Goal: Task Accomplishment & Management: Use online tool/utility

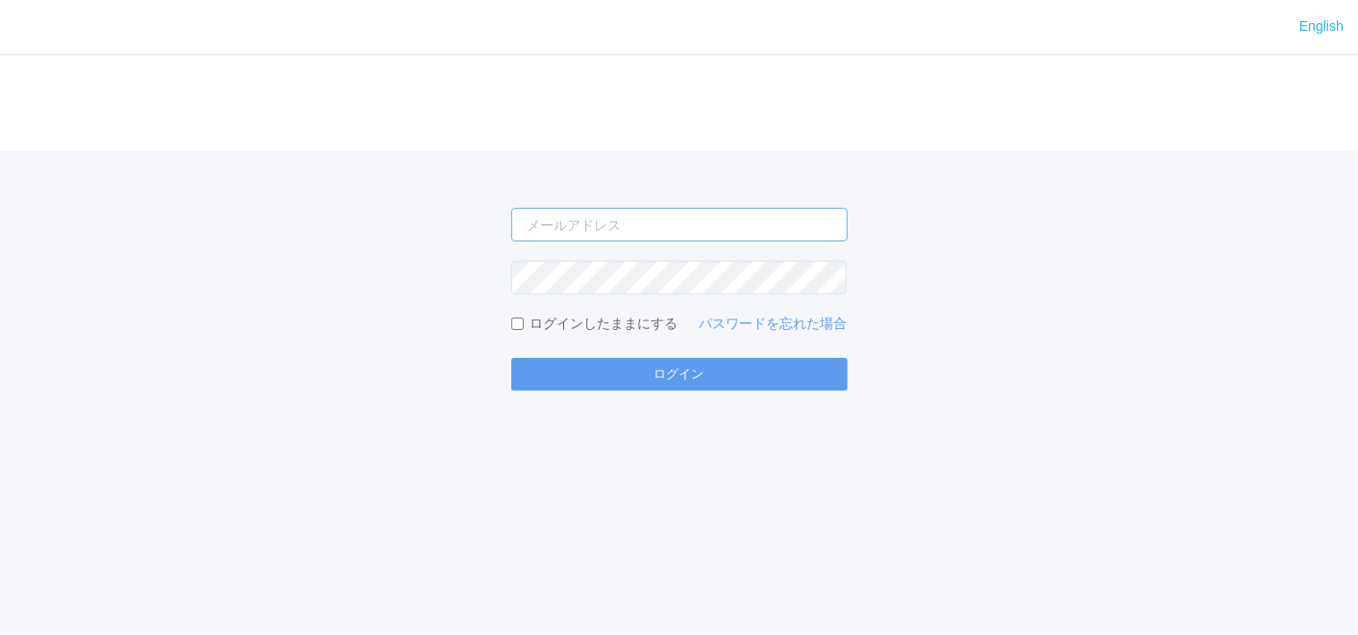
click at [567, 233] on input "email" at bounding box center [679, 225] width 336 height 34
type input "koki.ito.z@dj.kyocera.com"
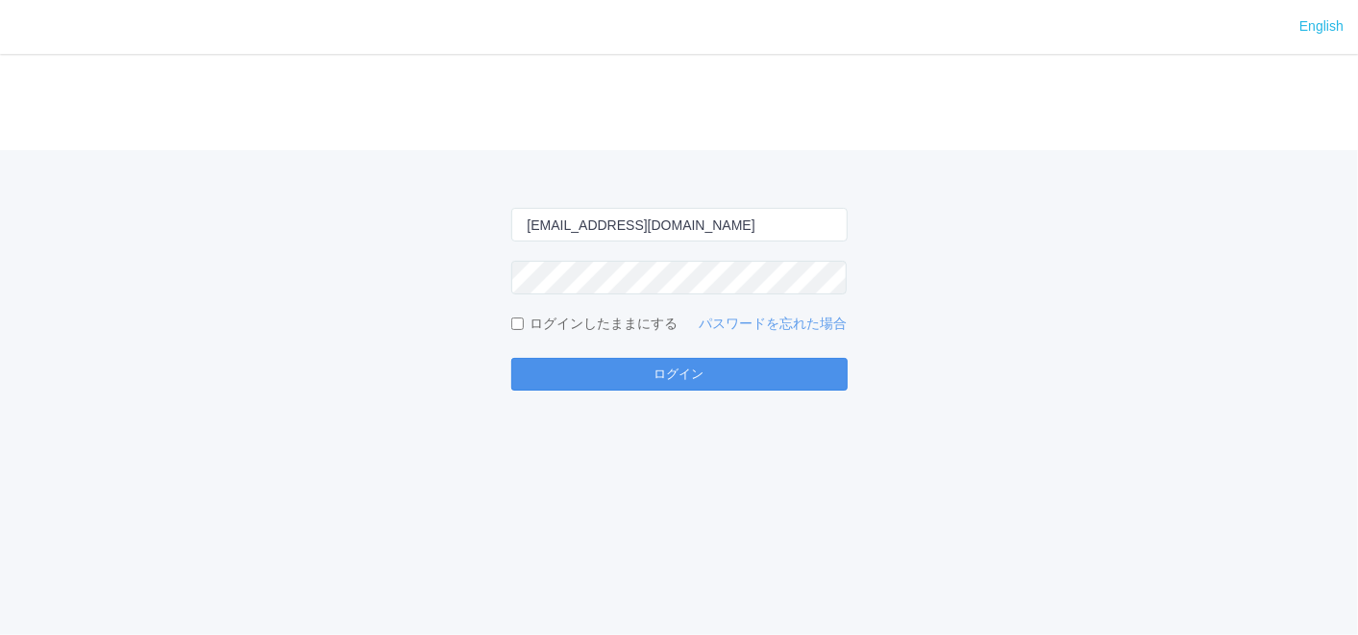
click at [757, 361] on button "ログイン" at bounding box center [679, 374] width 336 height 33
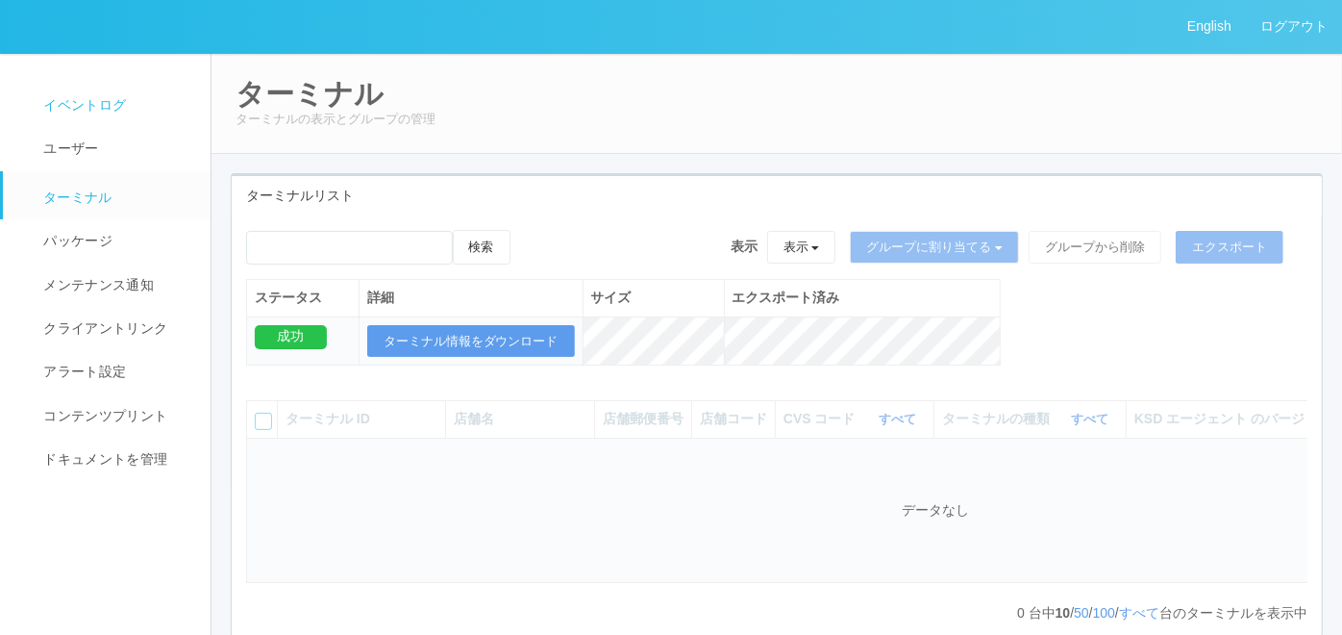
click at [82, 120] on link "イベントログ" at bounding box center [115, 105] width 225 height 43
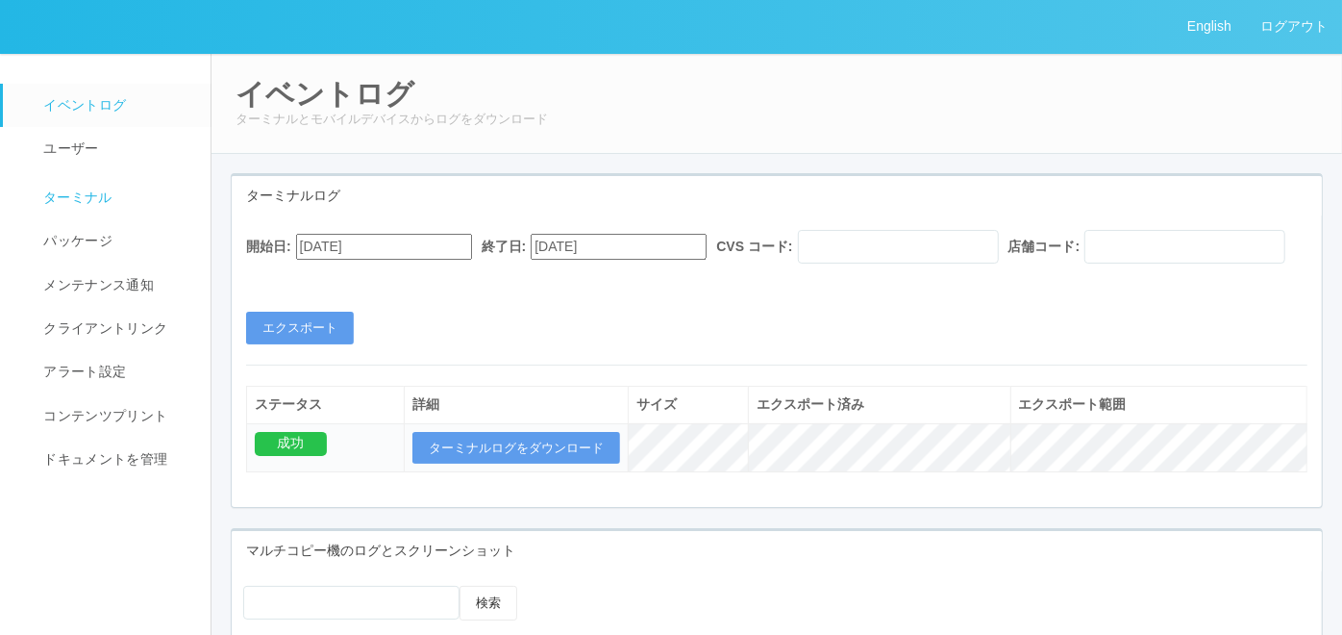
click at [55, 203] on span "ターミナル" at bounding box center [75, 196] width 74 height 15
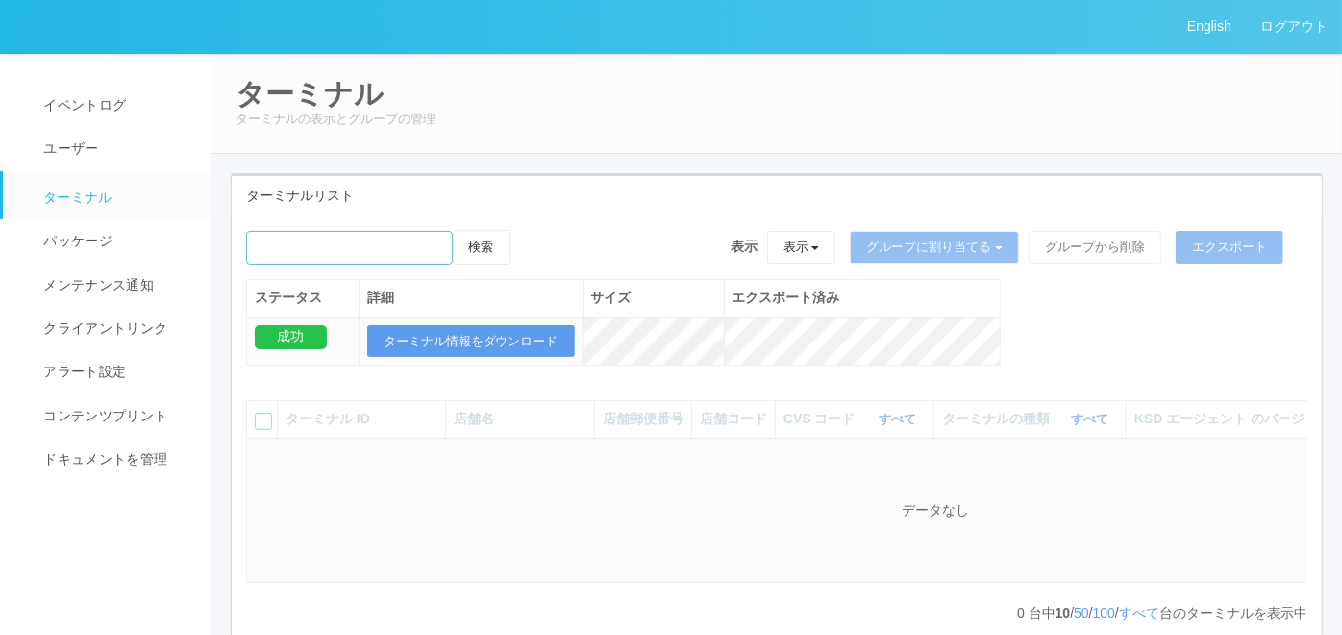
click at [376, 247] on input "emailSearch" at bounding box center [349, 248] width 207 height 34
paste input "302210"
click at [481, 245] on button "検索" at bounding box center [482, 247] width 58 height 35
click at [508, 256] on button "検索" at bounding box center [482, 247] width 58 height 35
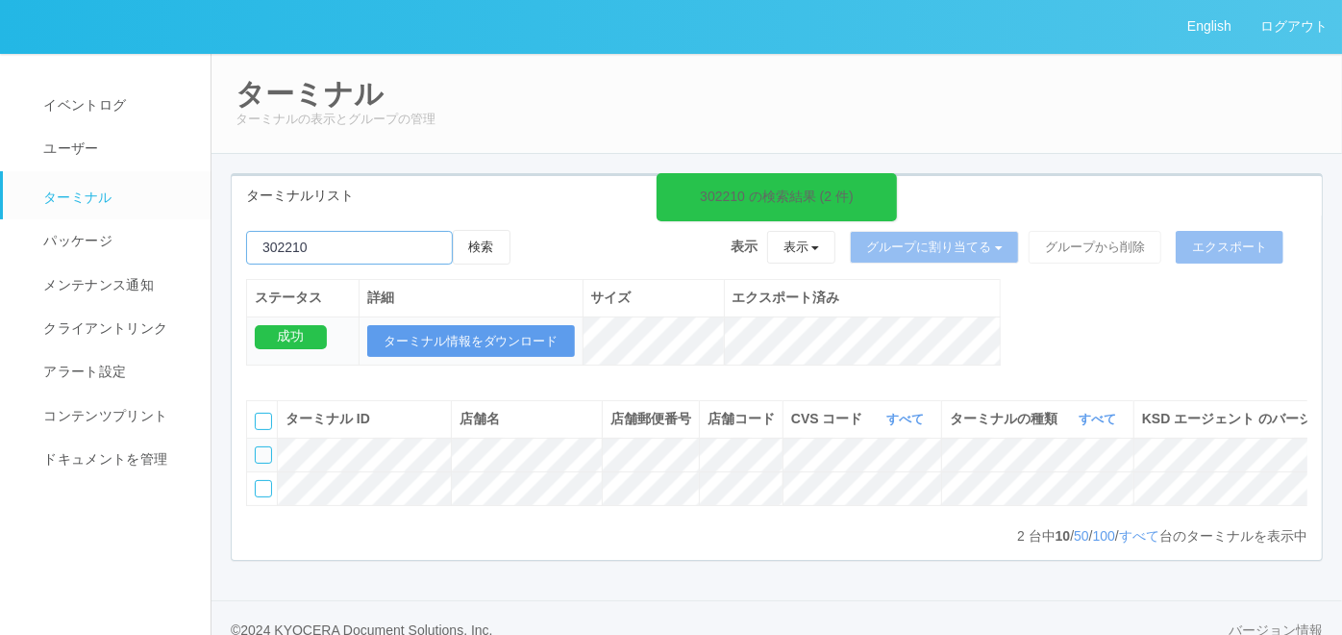
click at [334, 257] on input "emailSearch" at bounding box center [349, 248] width 207 height 34
click at [497, 230] on button "検索" at bounding box center [482, 247] width 58 height 35
click at [355, 244] on input "emailSearch" at bounding box center [349, 248] width 207 height 34
paste input "912210"
click at [492, 237] on button "検索" at bounding box center [482, 247] width 58 height 35
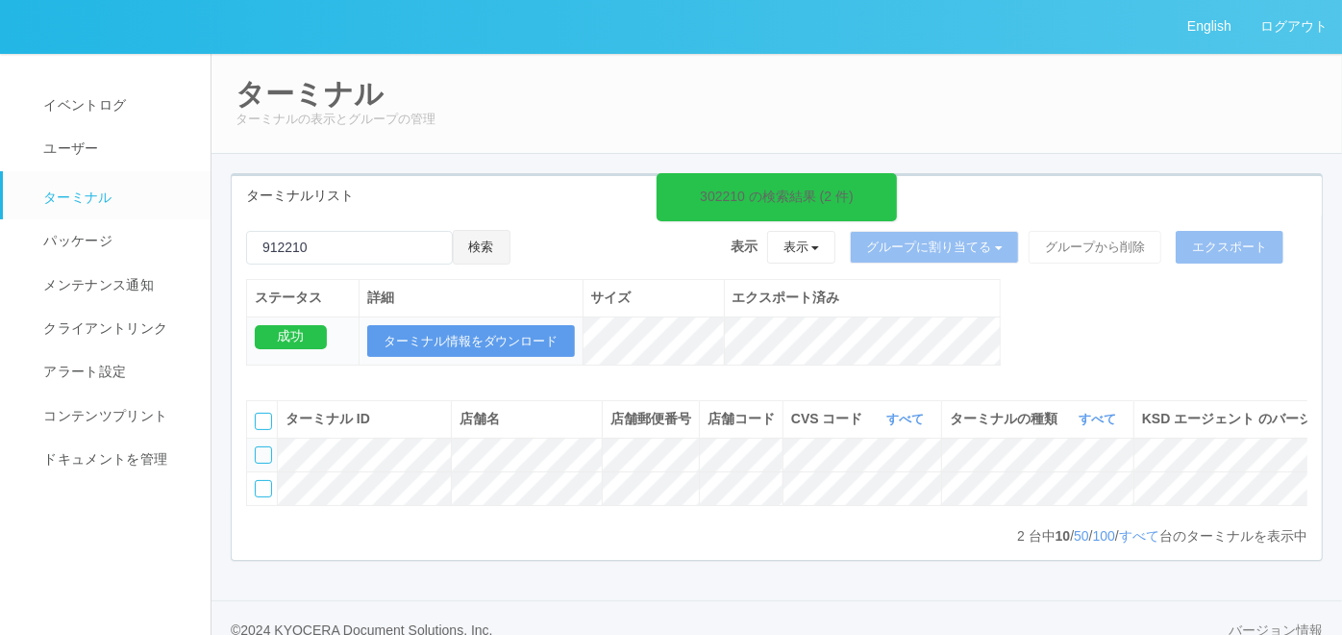
click at [492, 245] on button "検索" at bounding box center [482, 247] width 58 height 35
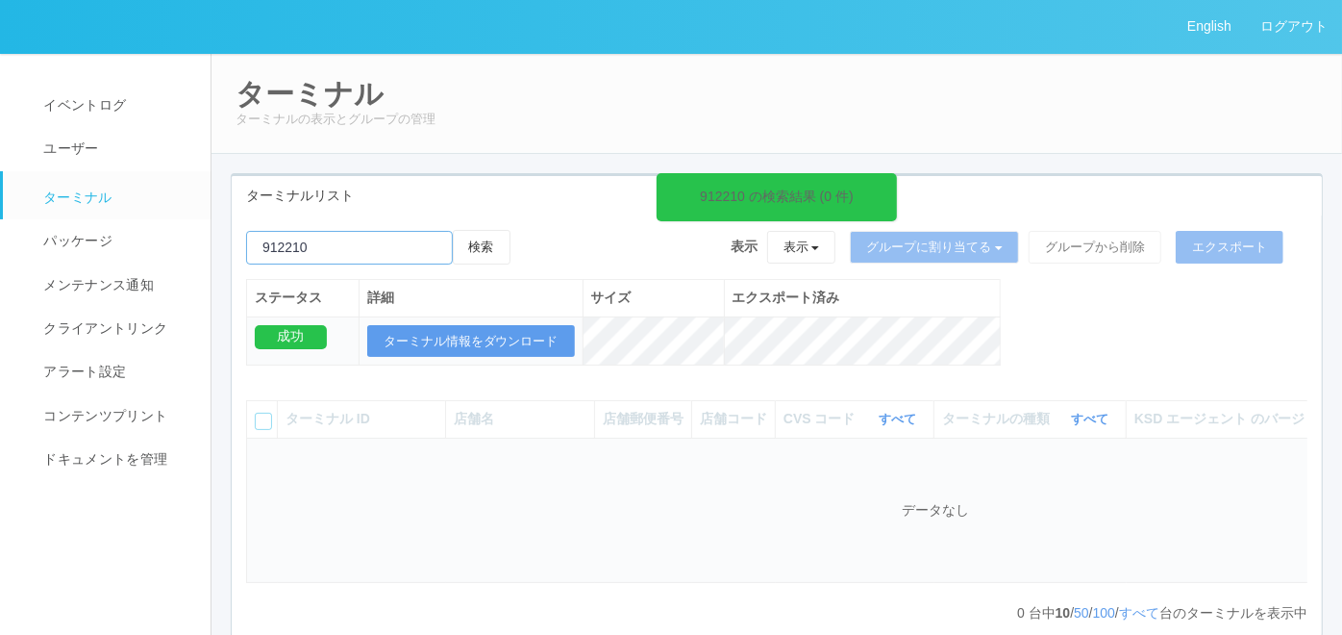
click at [365, 255] on input "emailSearch" at bounding box center [349, 248] width 207 height 34
paste input "912014"
click at [486, 242] on button "検索" at bounding box center [482, 247] width 58 height 35
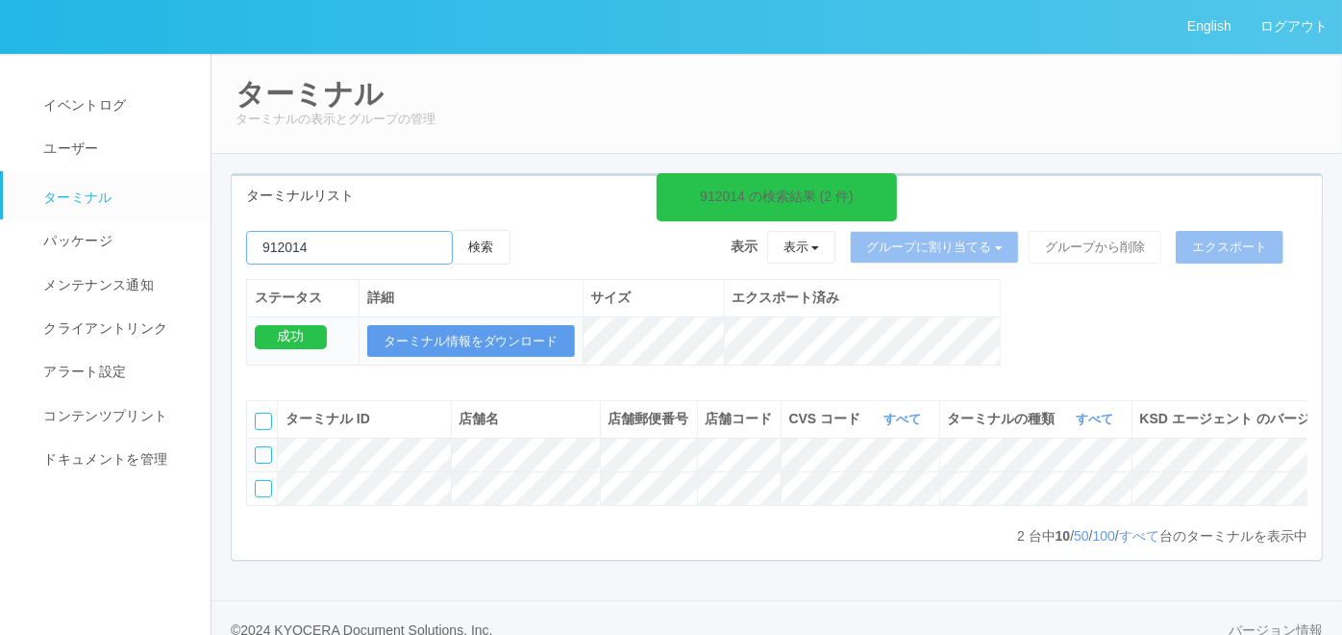
click at [411, 239] on input "emailSearch" at bounding box center [349, 248] width 207 height 34
paste input "912210"
click at [500, 241] on button "検索" at bounding box center [482, 247] width 58 height 35
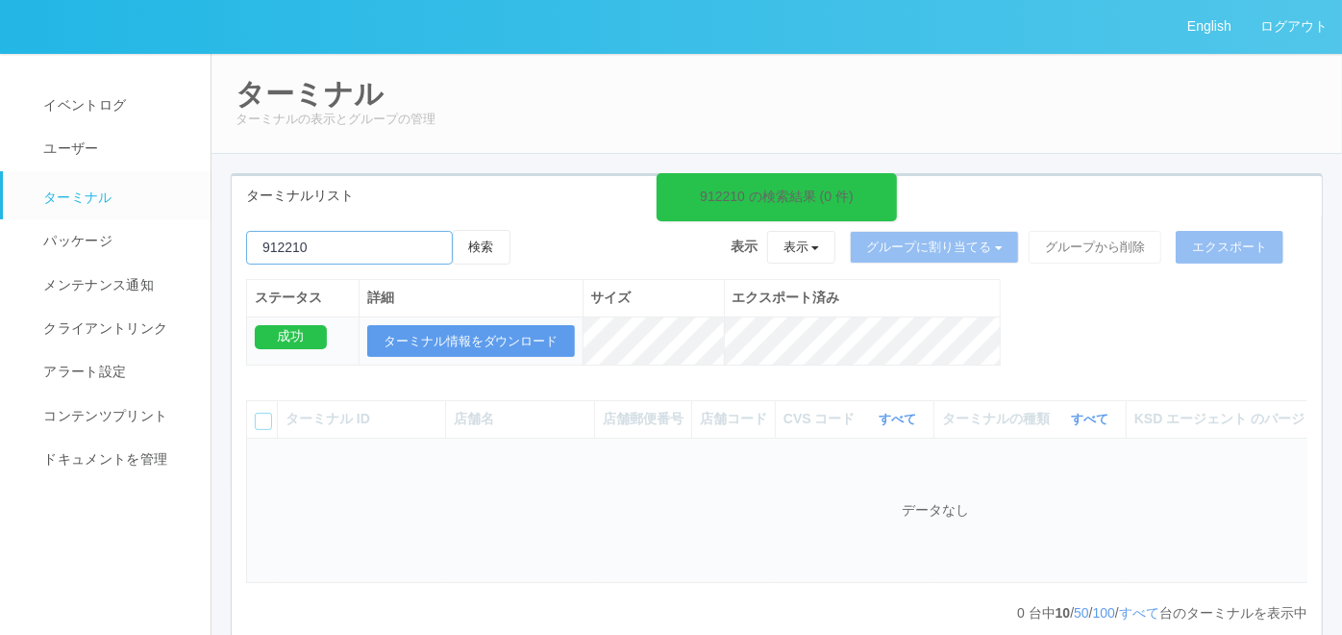
drag, startPoint x: 334, startPoint y: 247, endPoint x: 187, endPoint y: 212, distance: 151.1
click at [187, 212] on div "English ログアウト イベントログ ユーザー ターミナル パッケージ メンテナンス通知 クライアントリンク アラート設定 コンテンツプリント ドキュメン…" at bounding box center [671, 367] width 1342 height 735
click at [409, 234] on input "emailSearch" at bounding box center [349, 248] width 207 height 34
paste input "302210"
click at [498, 246] on button "検索" at bounding box center [482, 247] width 58 height 35
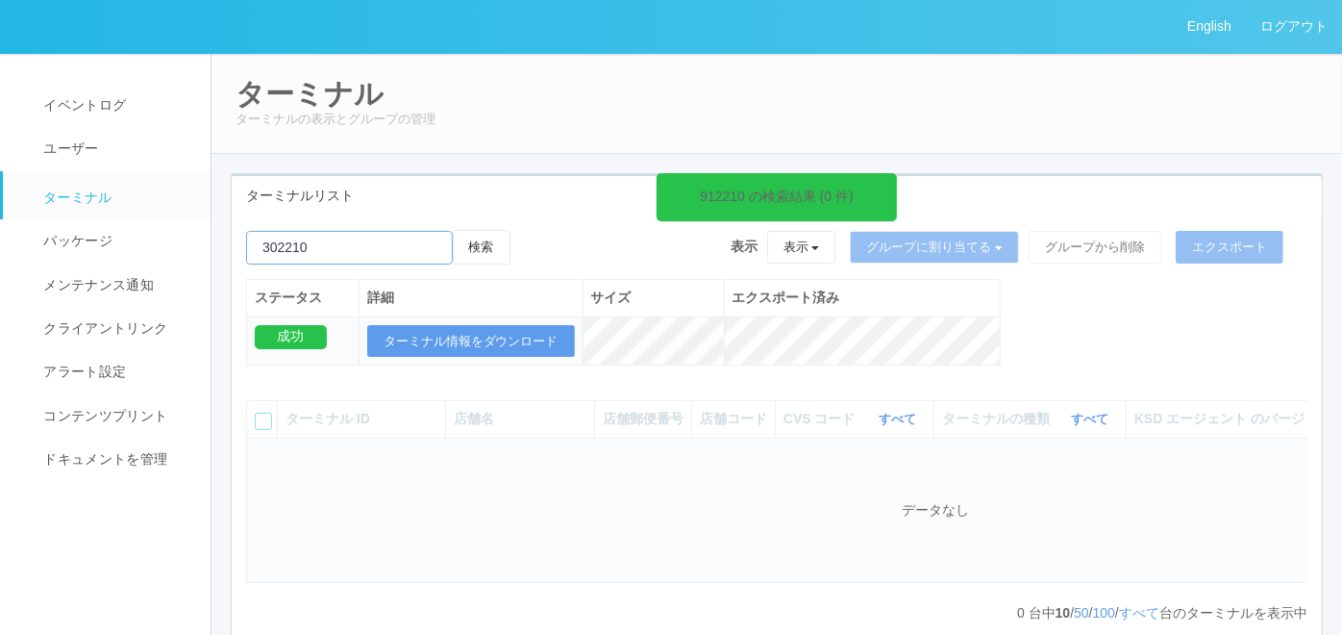
click at [432, 239] on input "emailSearch" at bounding box center [349, 248] width 207 height 34
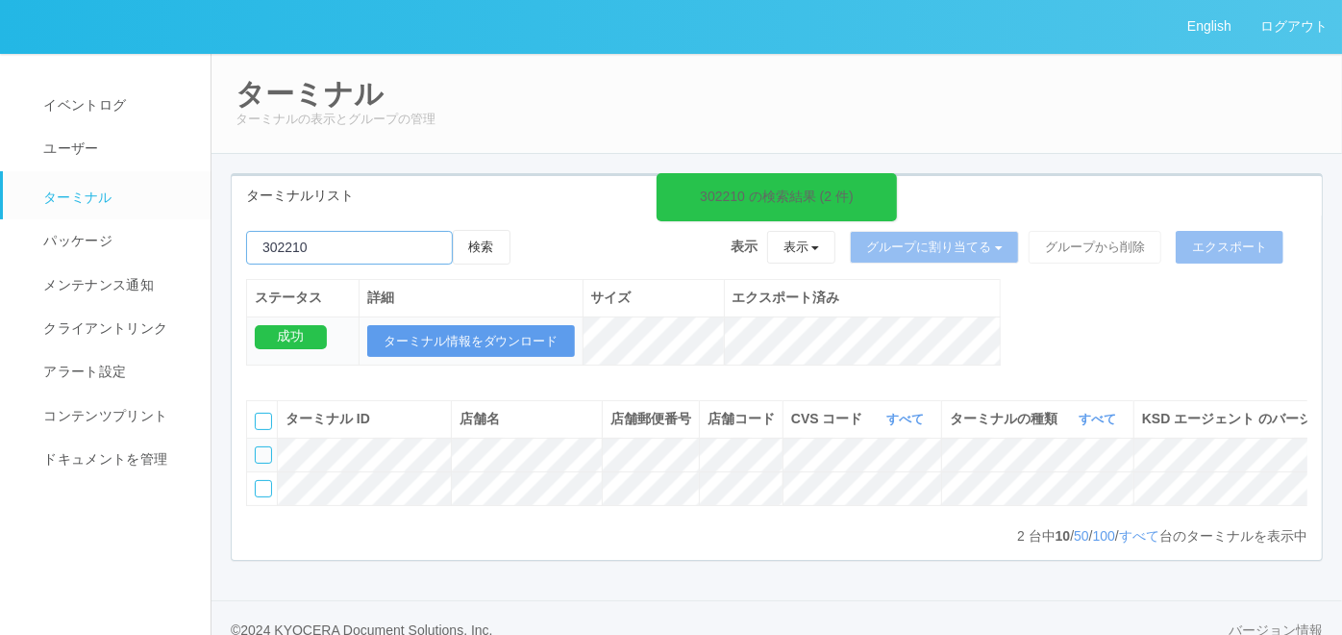
click at [347, 242] on input "emailSearch" at bounding box center [349, 248] width 207 height 34
paste input "081174"
click at [481, 246] on button "検索" at bounding box center [482, 247] width 58 height 35
click at [486, 239] on button "検索" at bounding box center [482, 247] width 58 height 35
click at [373, 244] on input "emailSearch" at bounding box center [349, 248] width 207 height 34
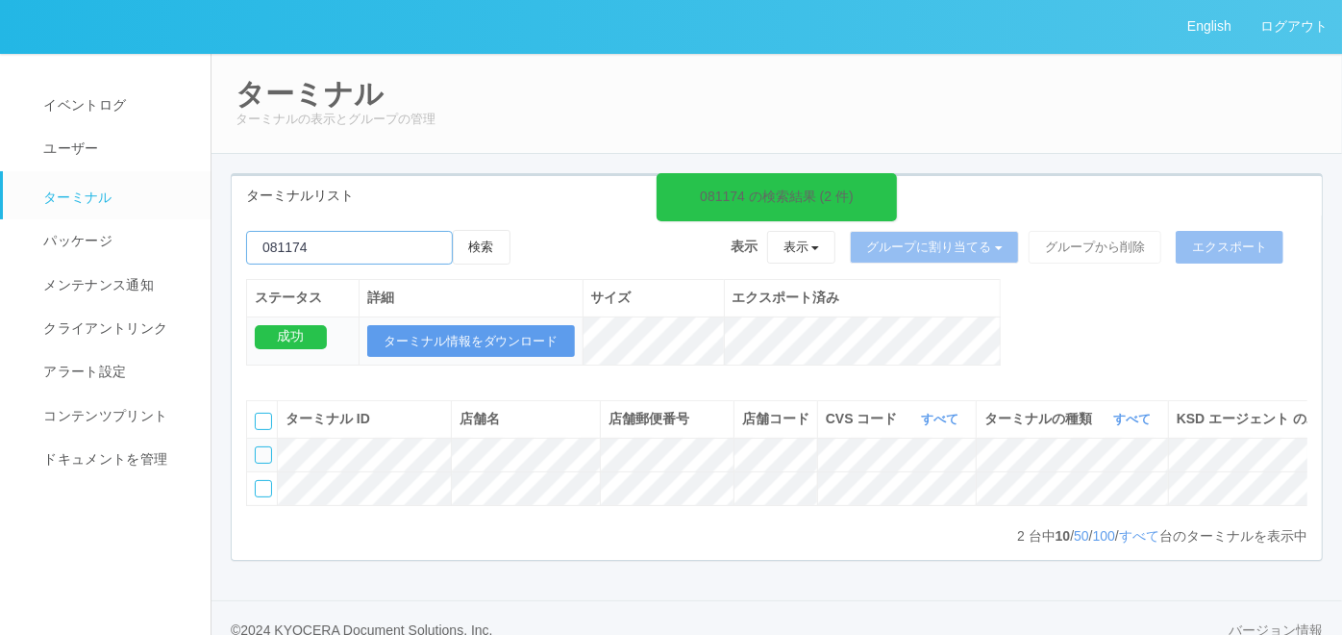
paste input "180577"
type input "180577"
drag, startPoint x: 478, startPoint y: 240, endPoint x: 513, endPoint y: 316, distance: 83.9
click at [478, 241] on button "検索" at bounding box center [482, 247] width 58 height 35
